Goal: Task Accomplishment & Management: Complete application form

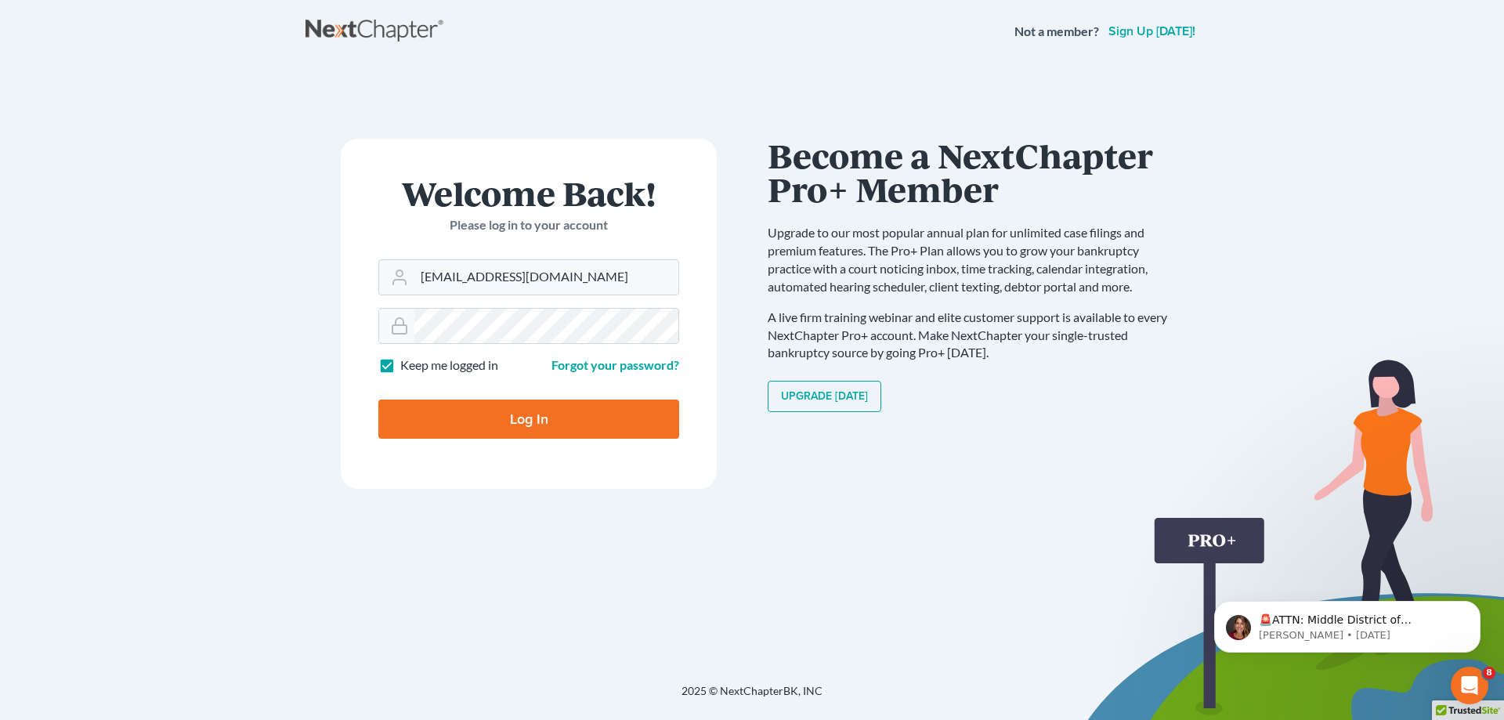
click at [602, 414] on input "Log In" at bounding box center [528, 418] width 301 height 39
type input "Thinking..."
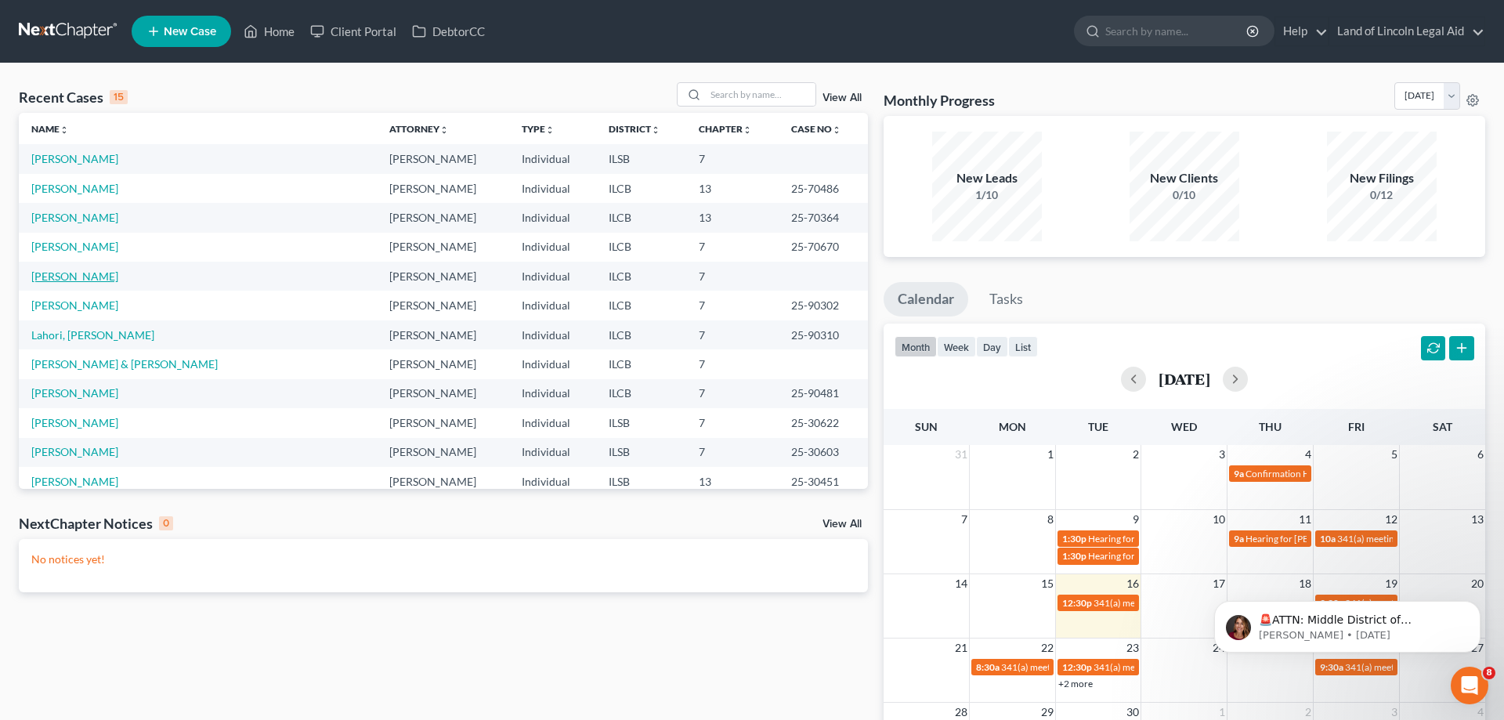
click at [90, 279] on link "[PERSON_NAME]" at bounding box center [74, 275] width 87 height 13
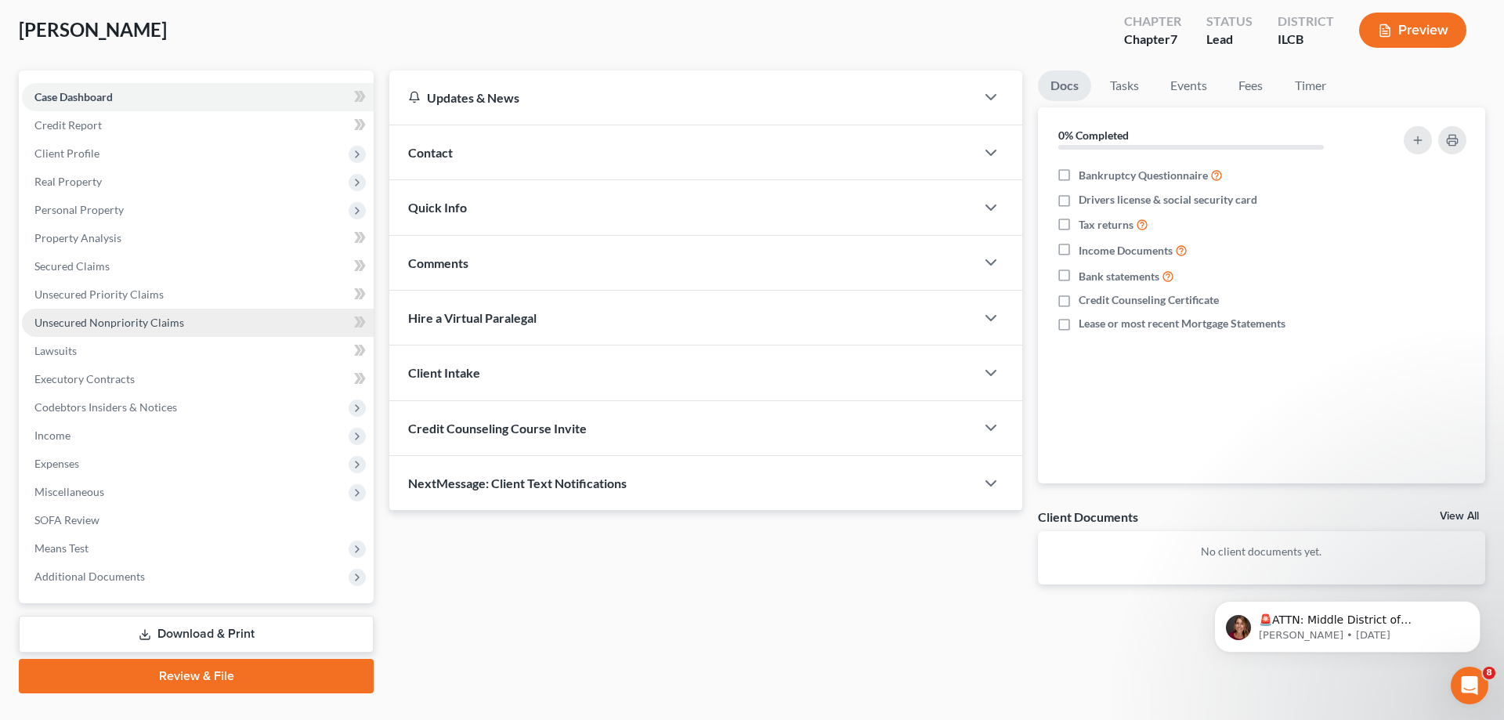
click at [150, 320] on span "Unsecured Nonpriority Claims" at bounding box center [109, 322] width 150 height 13
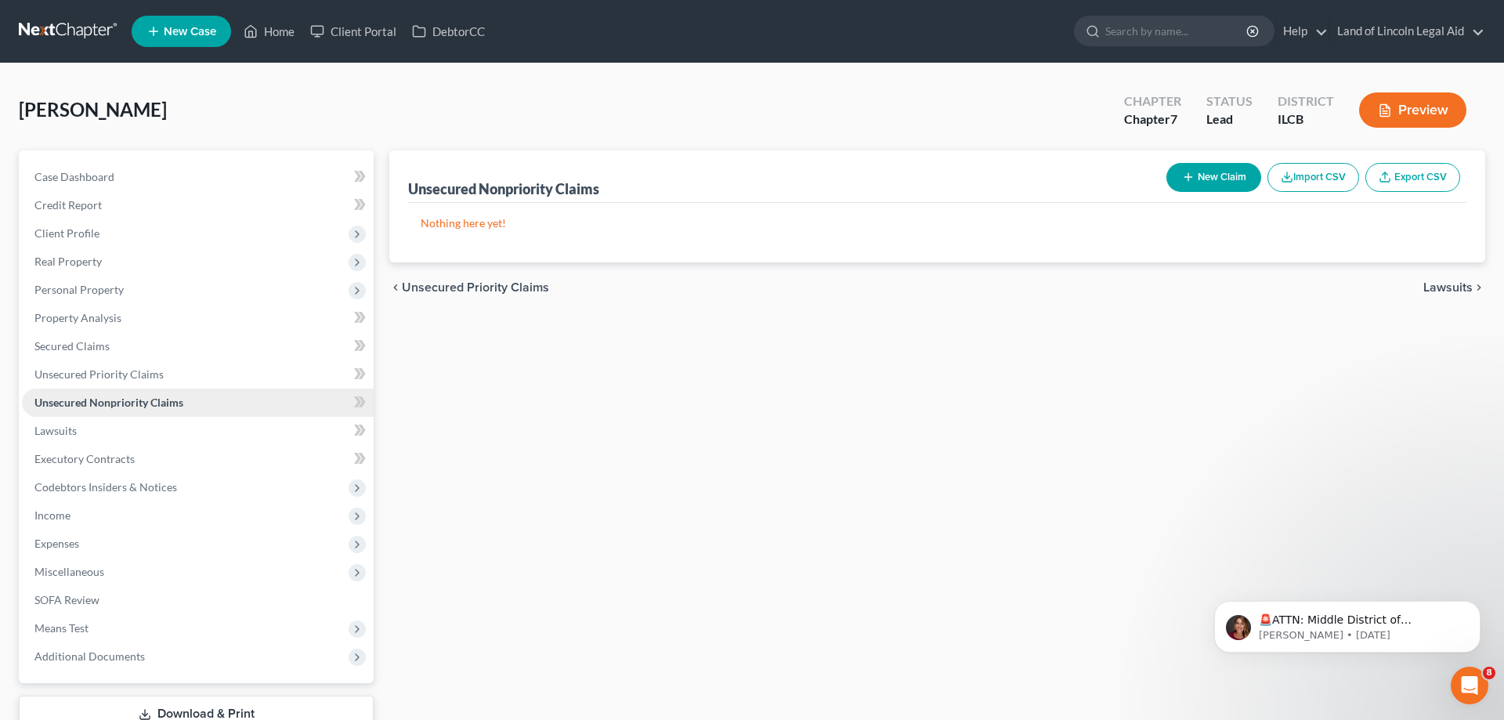
click at [167, 405] on span "Unsecured Nonpriority Claims" at bounding box center [108, 401] width 149 height 13
click at [162, 375] on link "Unsecured Priority Claims" at bounding box center [198, 374] width 352 height 28
click at [168, 400] on span "Unsecured Nonpriority Claims" at bounding box center [109, 401] width 150 height 13
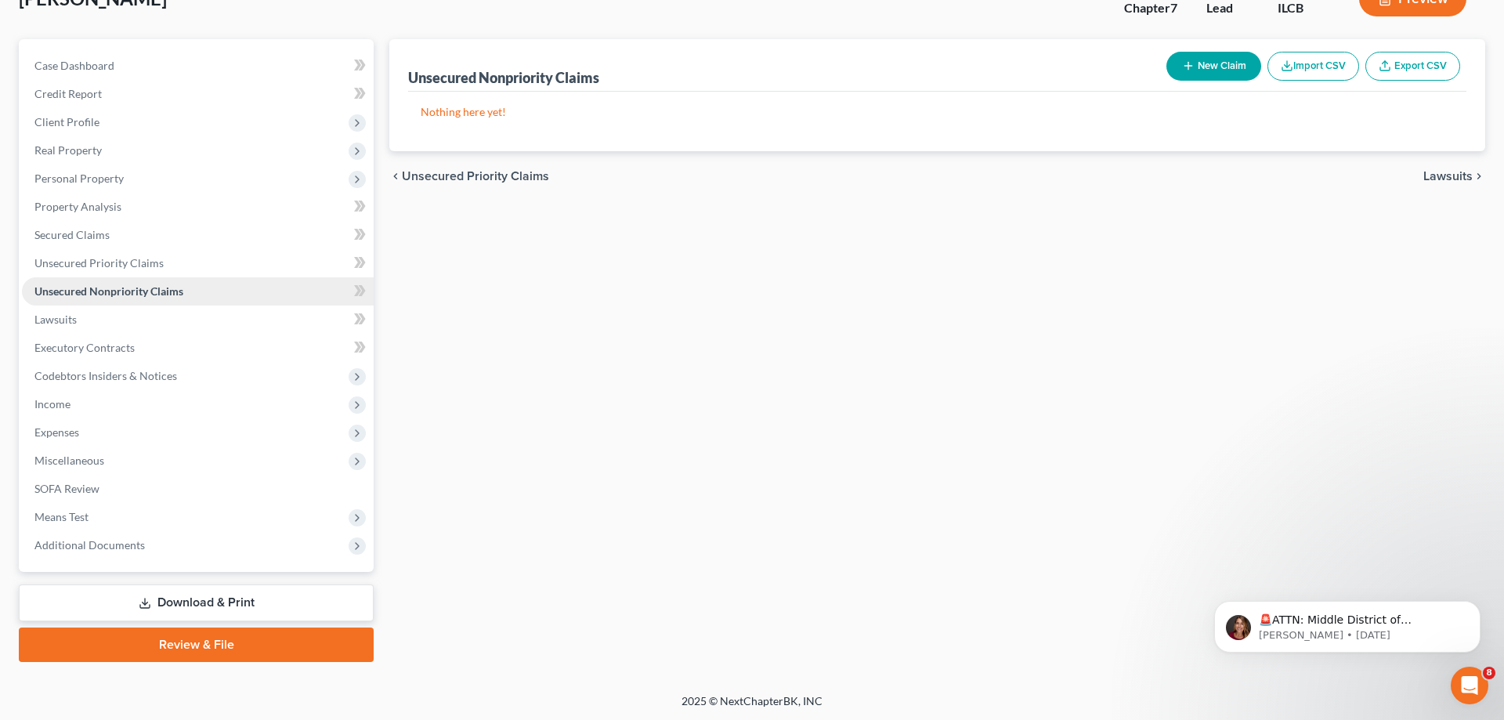
click at [122, 284] on link "Unsecured Nonpriority Claims" at bounding box center [198, 291] width 352 height 28
click at [107, 317] on link "Lawsuits" at bounding box center [198, 319] width 352 height 28
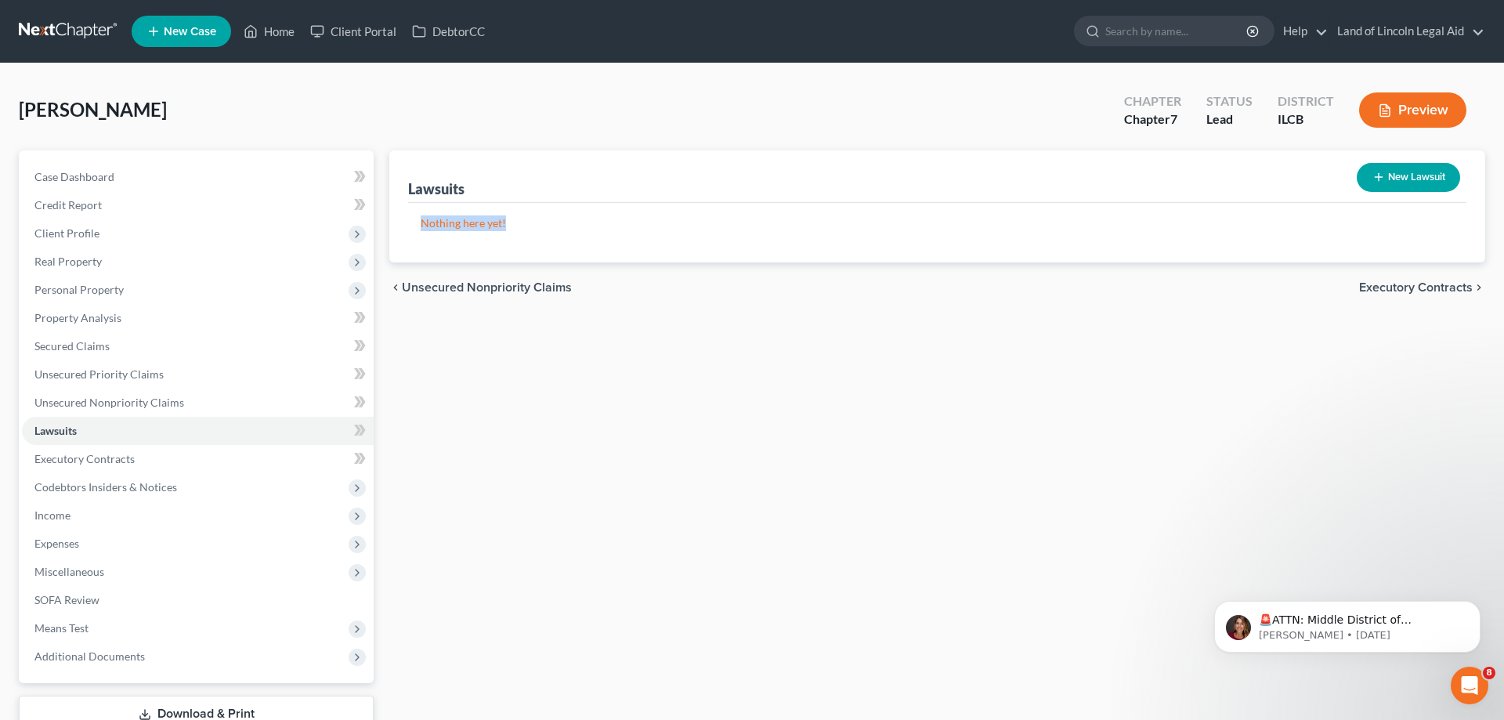
drag, startPoint x: 775, startPoint y: 209, endPoint x: 819, endPoint y: 452, distance: 246.9
click at [819, 452] on div "[PERSON_NAME] Upgraded Chapter Chapter 7 Status Lead District ILCB Preview Peti…" at bounding box center [752, 433] width 1466 height 703
drag, startPoint x: 819, startPoint y: 452, endPoint x: 800, endPoint y: 399, distance: 56.7
click at [819, 451] on div "Lawsuits New Lawsuit Nothing here yet! Court Name Date Filed Status Creditor Na…" at bounding box center [936, 461] width 1111 height 623
drag, startPoint x: 654, startPoint y: 117, endPoint x: 695, endPoint y: 428, distance: 312.8
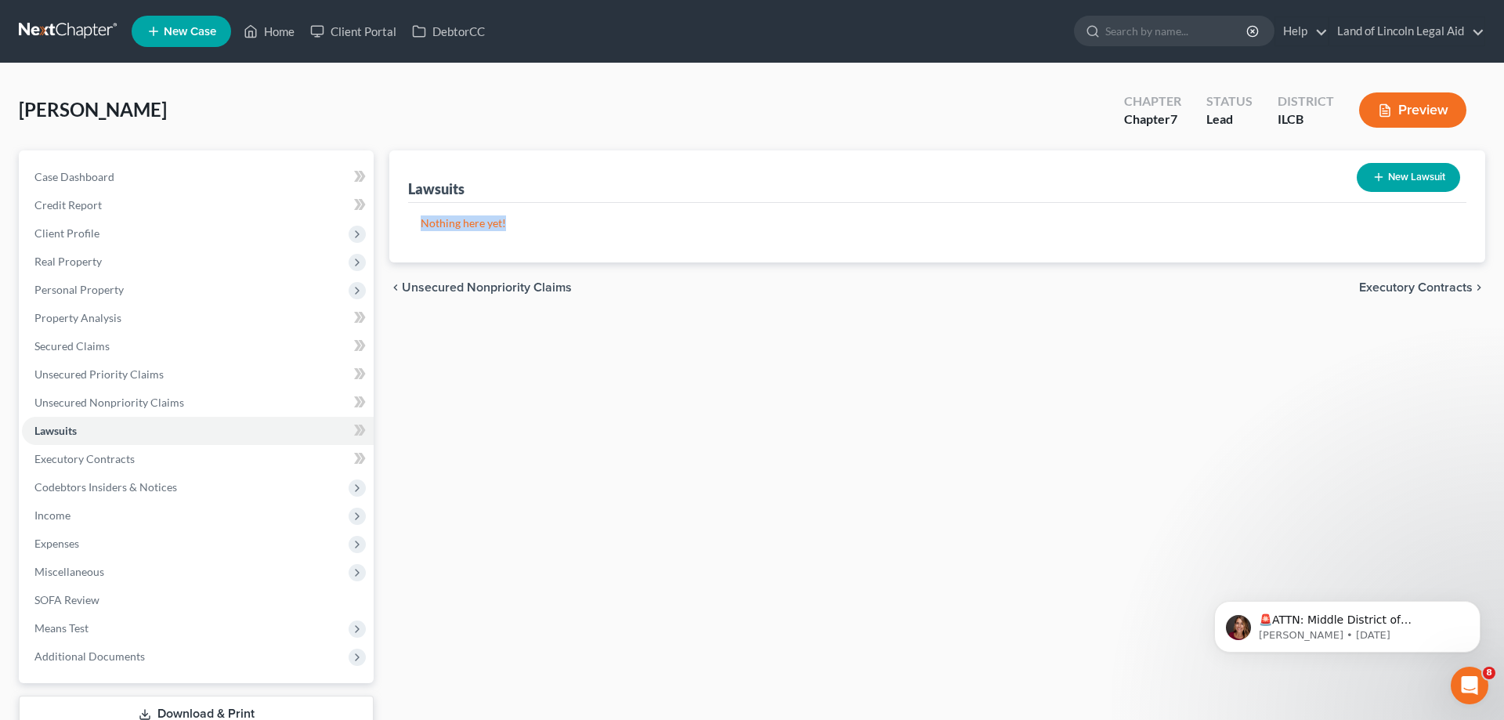
click at [695, 428] on div "[PERSON_NAME] Upgraded Chapter Chapter 7 Status Lead District ILCB Preview Peti…" at bounding box center [752, 433] width 1466 height 703
click at [695, 428] on div "Lawsuits New Lawsuit Nothing here yet! Court Name Date Filed Status Creditor Na…" at bounding box center [936, 461] width 1111 height 623
drag, startPoint x: 689, startPoint y: 138, endPoint x: 760, endPoint y: 399, distance: 270.1
click at [760, 399] on div "[PERSON_NAME] Upgraded Chapter Chapter 7 Status Lead District ILCB Preview Peti…" at bounding box center [752, 433] width 1466 height 703
click at [760, 399] on div "Lawsuits New Lawsuit Nothing here yet! Court Name Date Filed Status Creditor Na…" at bounding box center [936, 461] width 1111 height 623
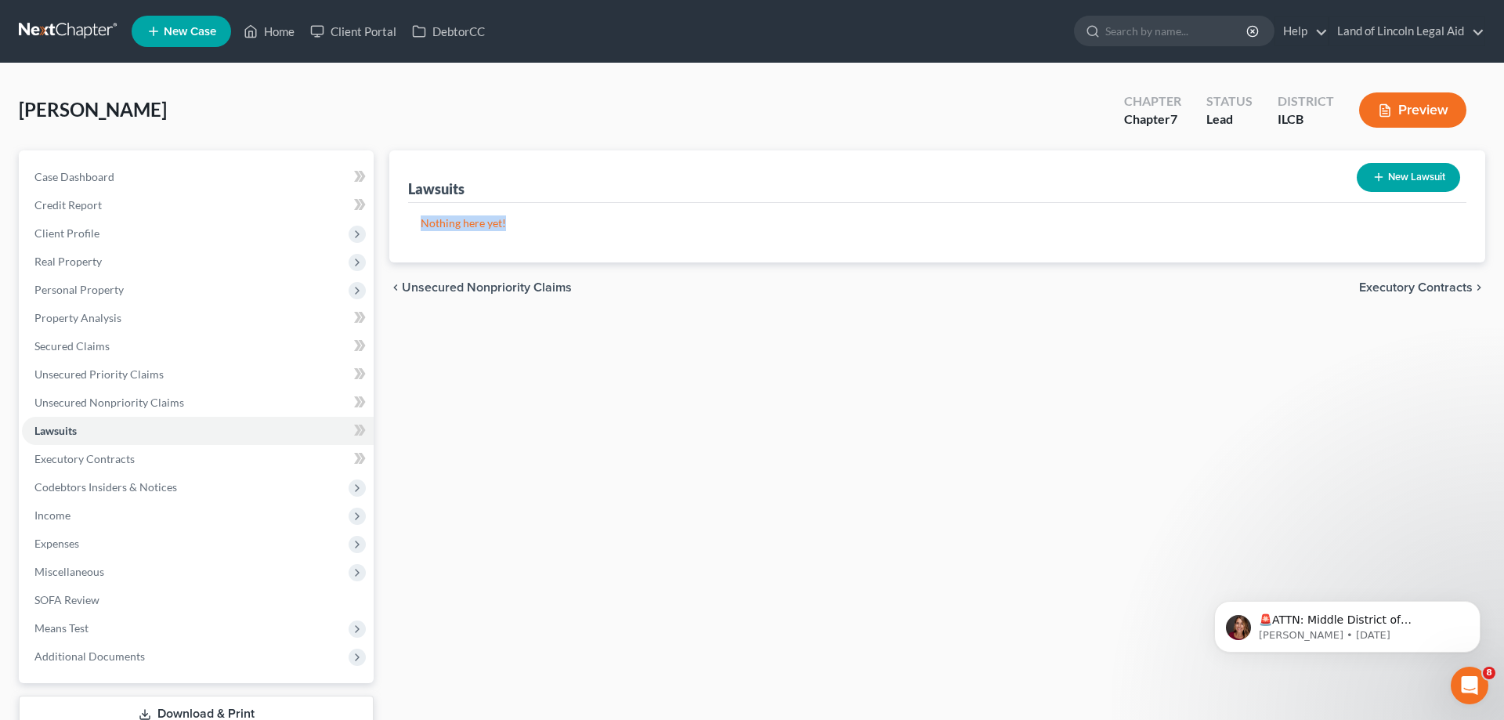
drag, startPoint x: 640, startPoint y: 99, endPoint x: 648, endPoint y: 414, distance: 314.9
click at [648, 414] on div "[PERSON_NAME] Upgraded Chapter Chapter 7 Status Lead District ILCB Preview Peti…" at bounding box center [752, 433] width 1466 height 703
click at [648, 414] on div "Lawsuits New Lawsuit Nothing here yet! Court Name Date Filed Status Creditor Na…" at bounding box center [936, 461] width 1111 height 623
click at [104, 200] on link "Credit Report" at bounding box center [198, 205] width 352 height 28
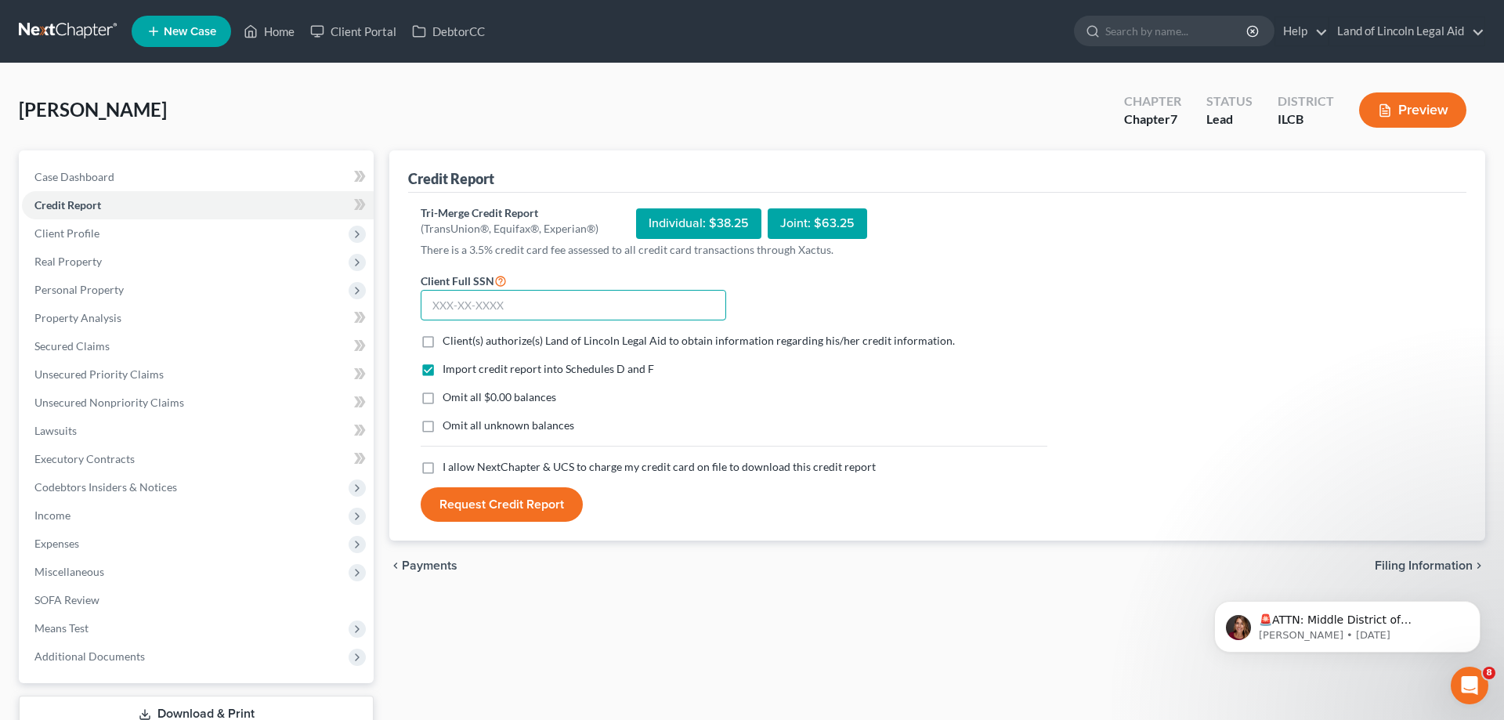
click at [565, 310] on input "text" at bounding box center [573, 305] width 305 height 31
click at [570, 307] on input "text" at bounding box center [573, 305] width 305 height 31
type input "334-92-4660"
click at [442, 344] on label "Client(s) authorize(s) Land of Lincoln Legal Aid to obtain information regardin…" at bounding box center [698, 341] width 512 height 16
click at [449, 343] on input "Client(s) authorize(s) Land of Lincoln Legal Aid to obtain information regardin…" at bounding box center [454, 338] width 10 height 10
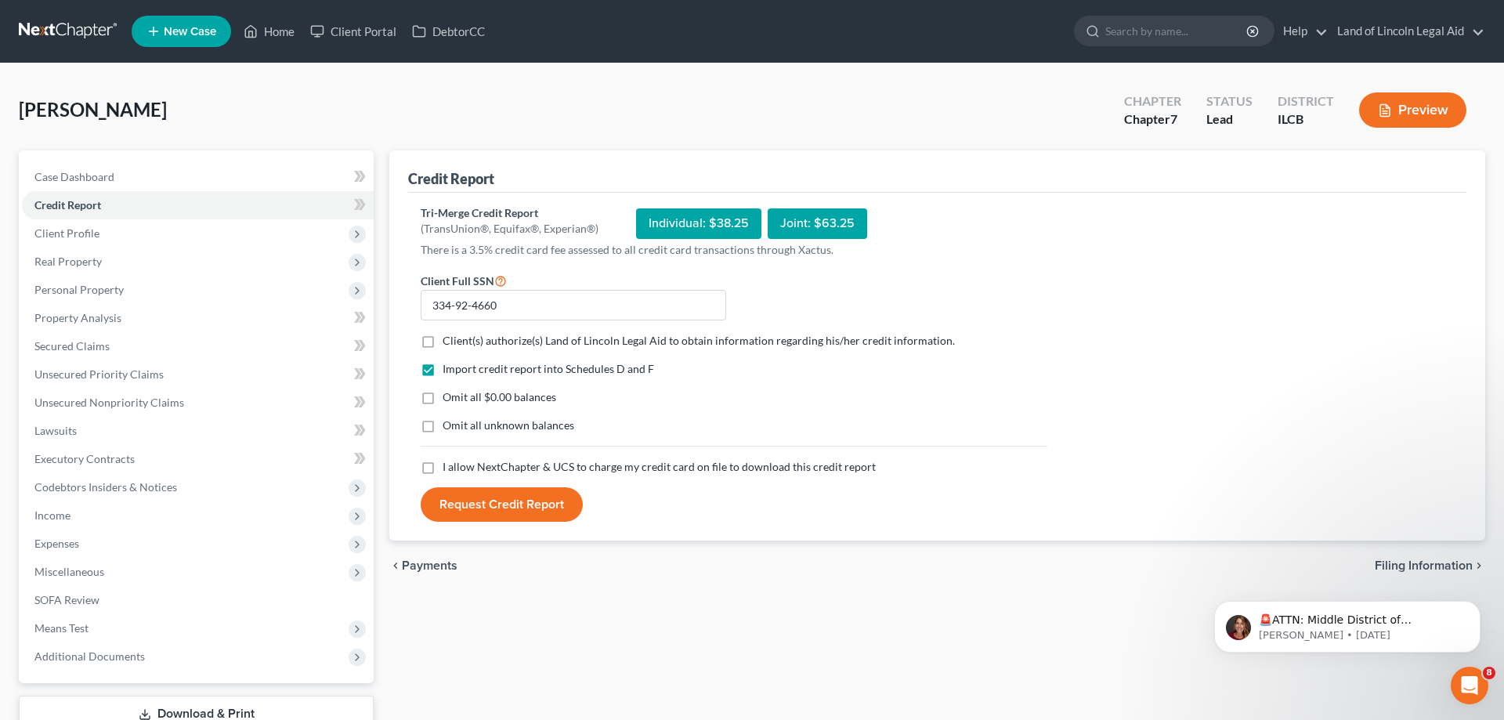
checkbox input "true"
click at [442, 398] on label "Omit all $0.00 balances" at bounding box center [499, 397] width 114 height 16
click at [449, 398] on input "Omit all $0.00 balances" at bounding box center [454, 394] width 10 height 10
checkbox input "true"
click at [442, 470] on label "I allow NextChapter & UCS to charge my credit card on file to download this cre…" at bounding box center [658, 467] width 433 height 16
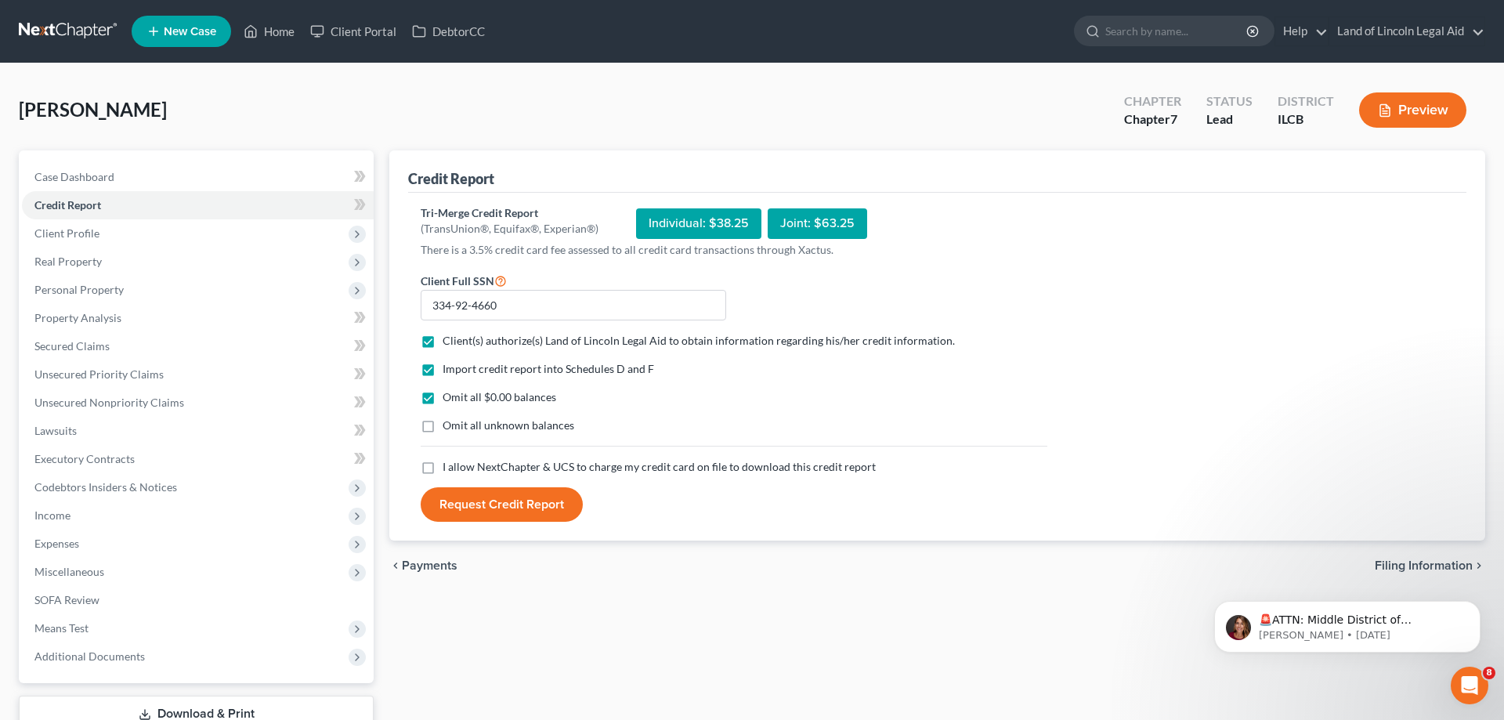
click at [449, 469] on input "I allow NextChapter & UCS to charge my credit card on file to download this cre…" at bounding box center [454, 464] width 10 height 10
checkbox input "true"
click at [504, 495] on button "Request Credit Report" at bounding box center [502, 504] width 162 height 34
